Goal: Check status: Check status

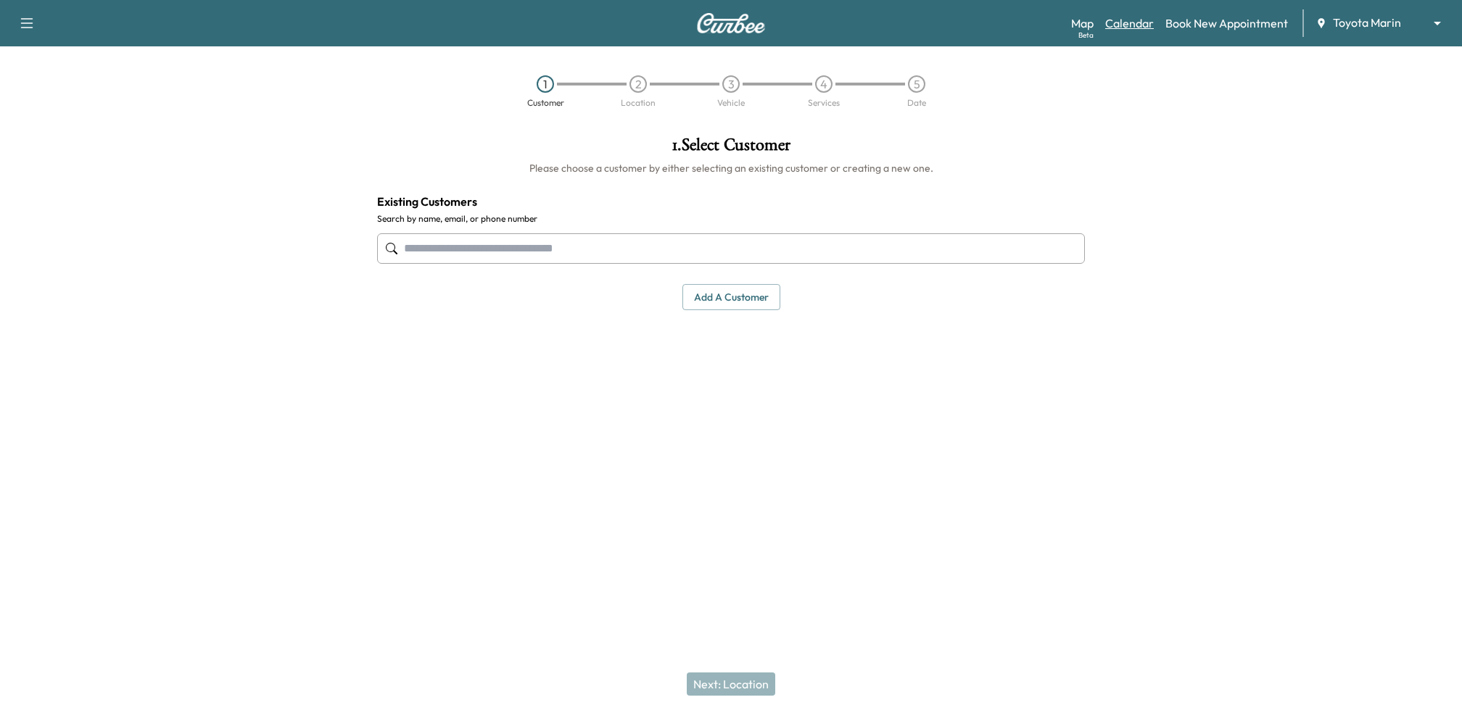
click at [1137, 28] on link "Calendar" at bounding box center [1129, 23] width 49 height 17
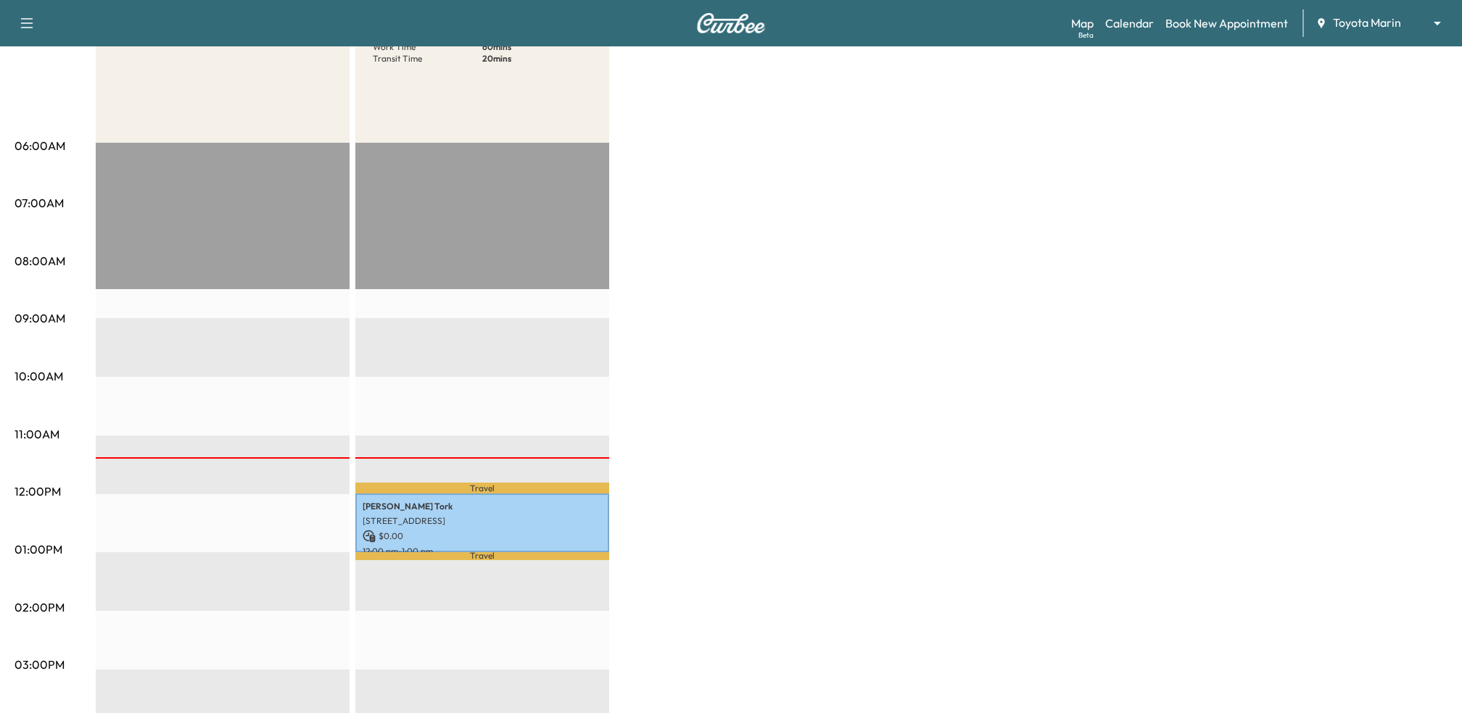
scroll to position [206, 0]
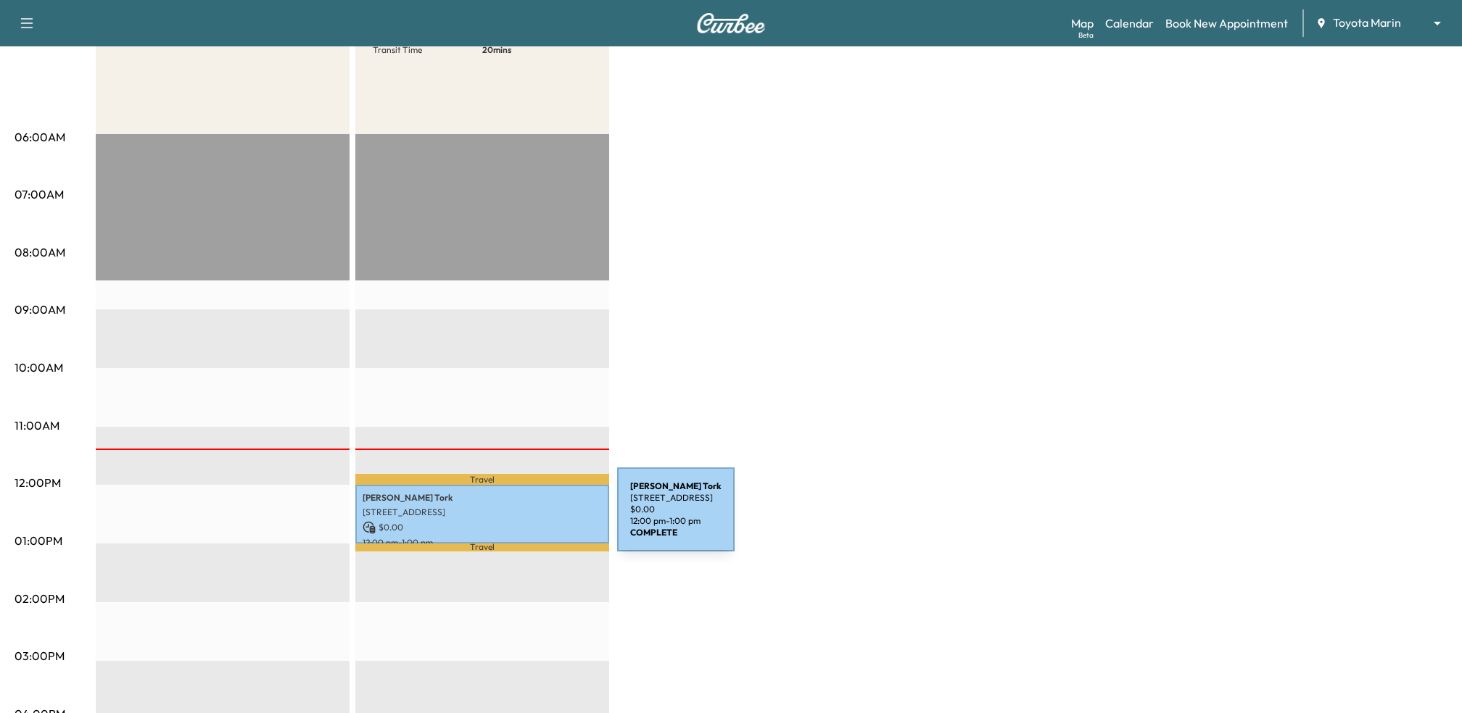
click at [508, 519] on div "[PERSON_NAME] [STREET_ADDRESS][PERSON_NAME] $ 0.00 12:00 pm - 1:00 pm" at bounding box center [482, 514] width 254 height 59
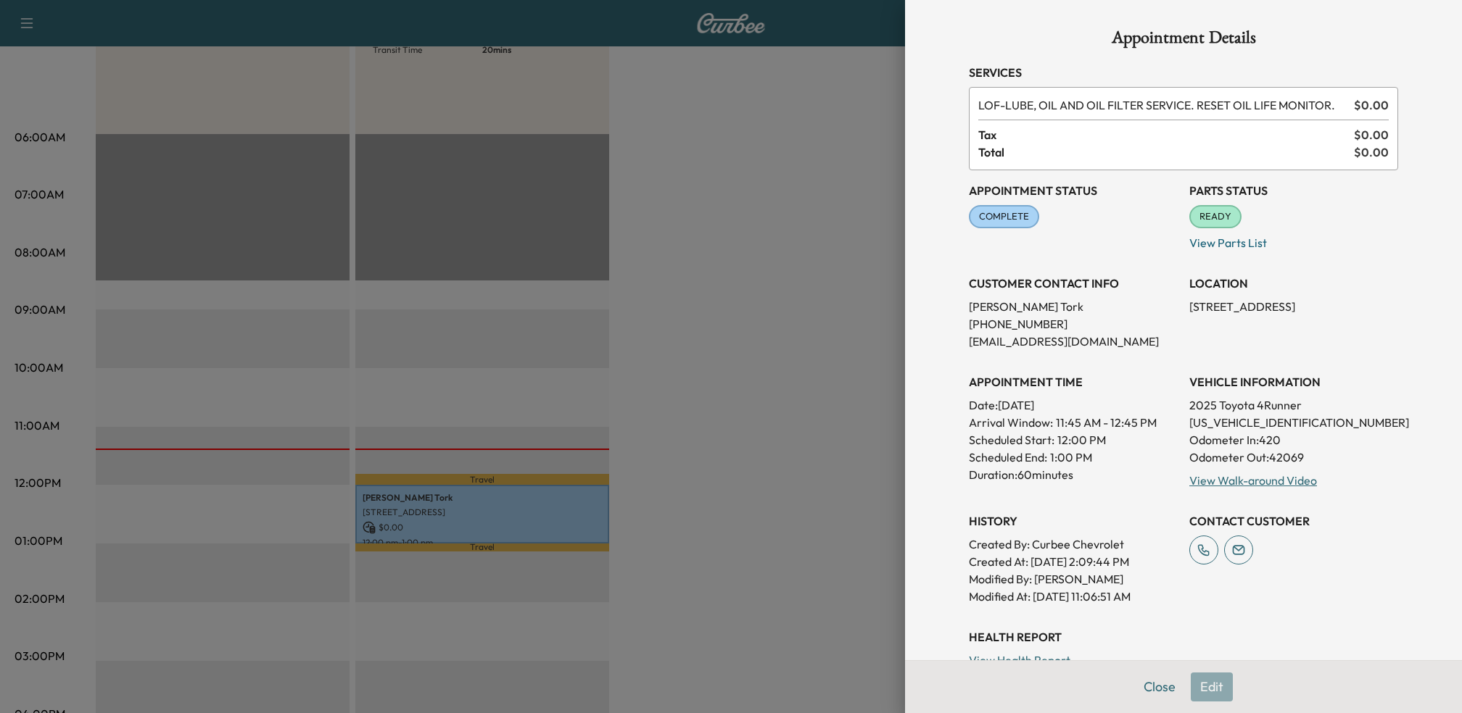
click at [747, 392] on div at bounding box center [731, 356] width 1462 height 713
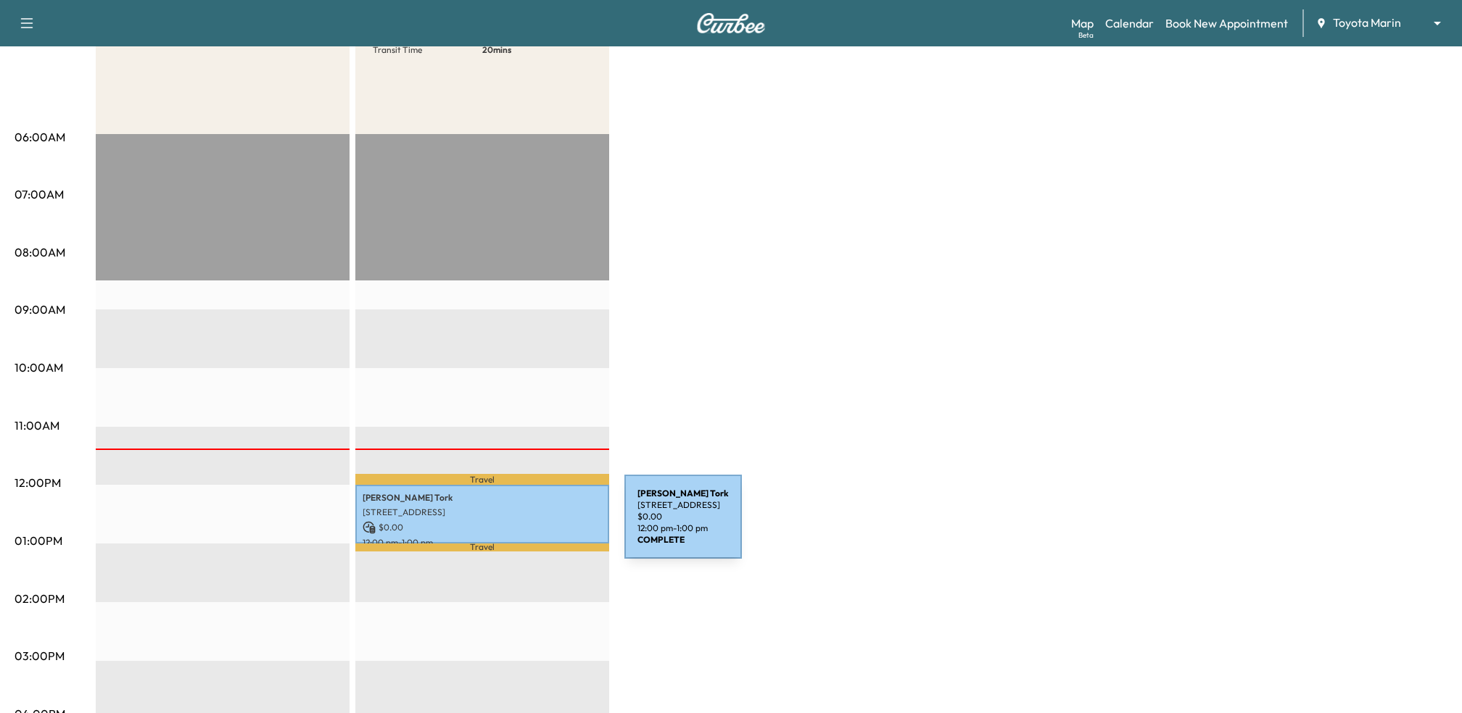
click at [516, 526] on p "$ 0.00" at bounding box center [482, 527] width 239 height 13
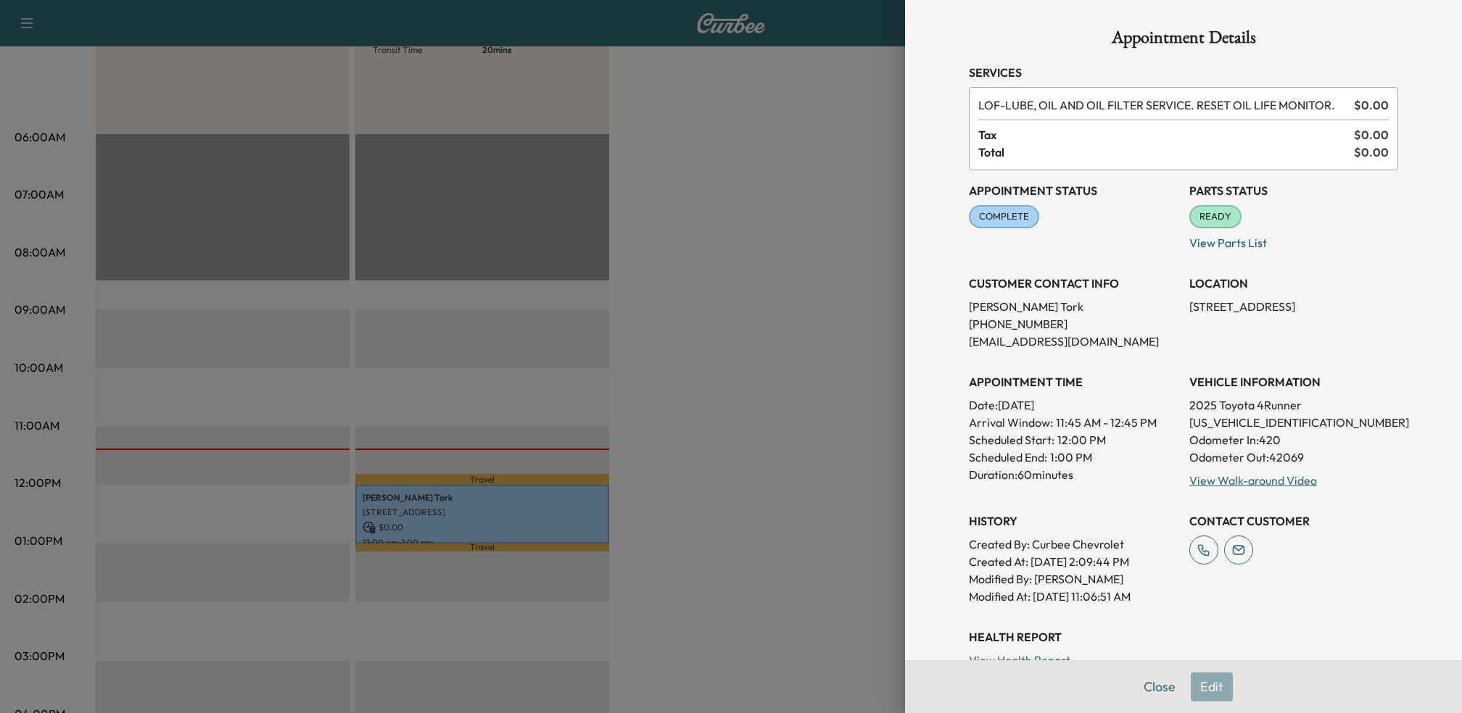
click at [1214, 687] on div "Close Edit" at bounding box center [1183, 687] width 557 height 53
click at [800, 503] on div at bounding box center [731, 356] width 1462 height 713
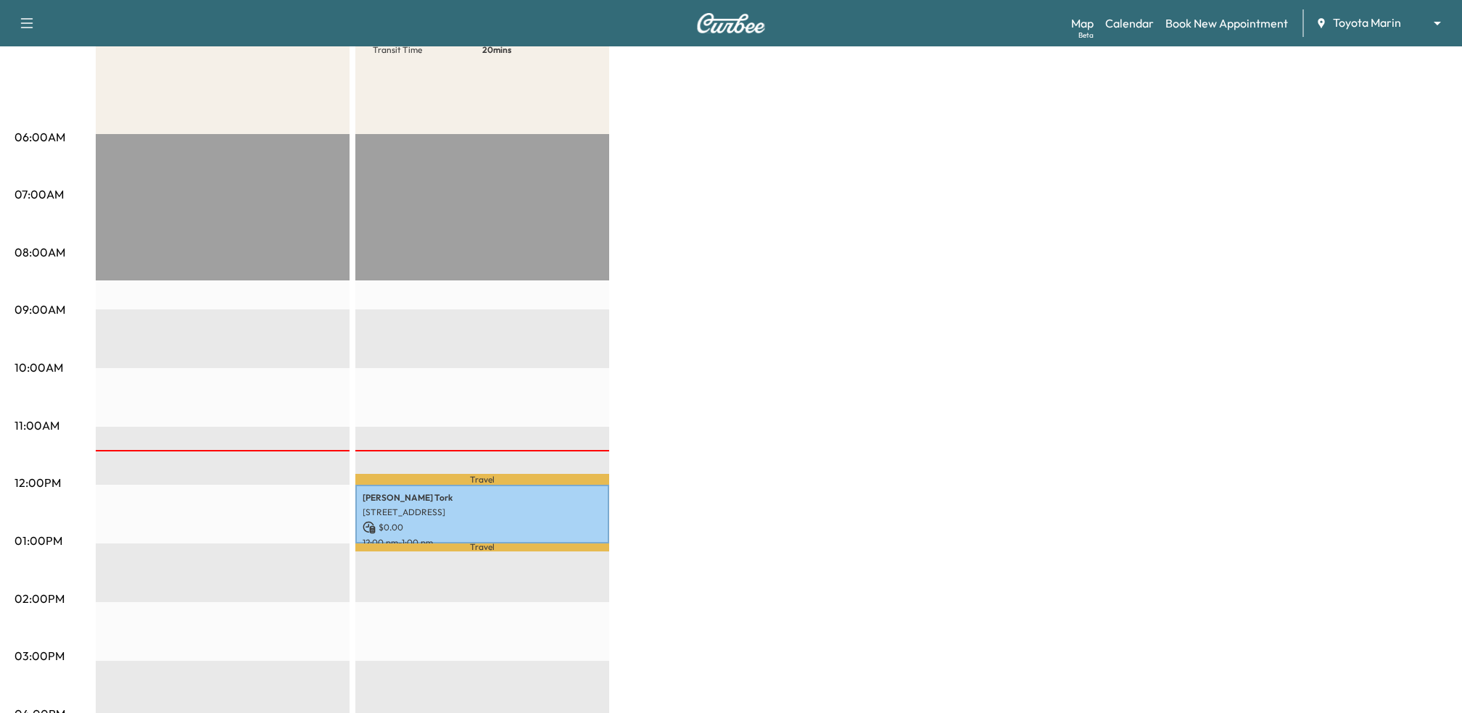
scroll to position [0, 0]
